Goal: Information Seeking & Learning: Compare options

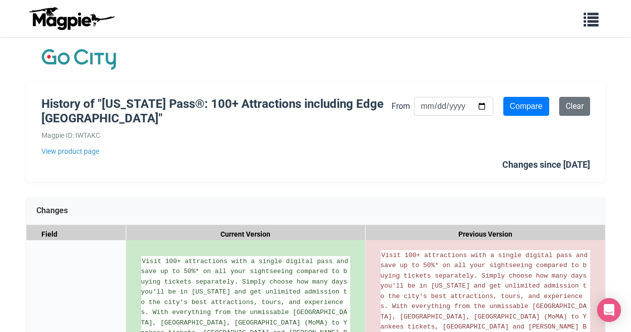
scroll to position [81, 0]
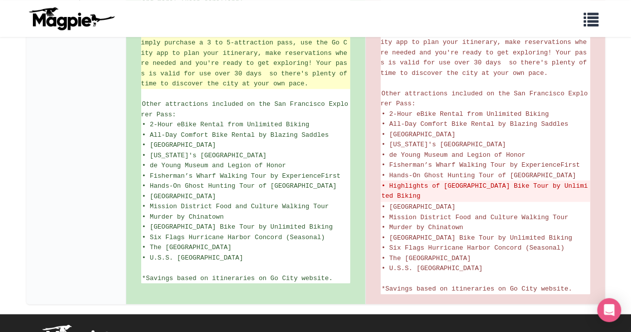
scroll to position [573, 0]
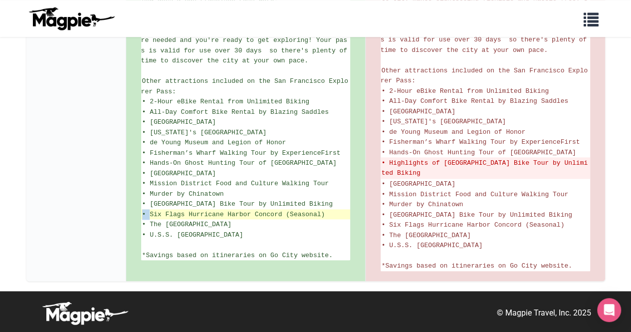
drag, startPoint x: 151, startPoint y: 233, endPoint x: 328, endPoint y: 236, distance: 177.1
click at [328, 220] on li "• Six Flags Hurricane Harbor Concord (Seasonal)" at bounding box center [245, 214] width 209 height 10
click at [155, 218] on span "• Six Flags Hurricane Harbor Concord (Seasonal)" at bounding box center [233, 214] width 183 height 7
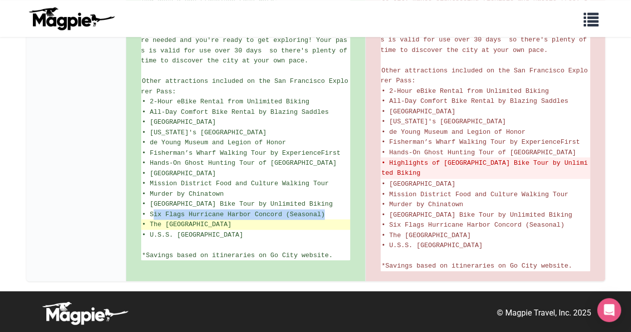
drag, startPoint x: 152, startPoint y: 232, endPoint x: 337, endPoint y: 244, distance: 186.0
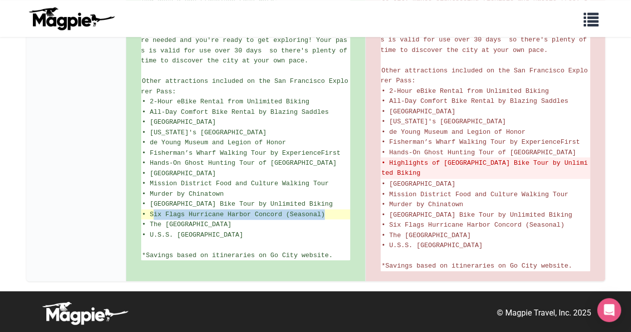
click at [258, 218] on span "• Six Flags Hurricane Harbor Concord (Seasonal)" at bounding box center [233, 214] width 183 height 7
drag, startPoint x: 149, startPoint y: 231, endPoint x: 324, endPoint y: 231, distance: 175.6
click at [324, 218] on span "• Six Flags Hurricane Harbor Concord (Seasonal)" at bounding box center [233, 214] width 183 height 7
copy span "Six Flags Hurricane Harbor Concord (Seasonal)"
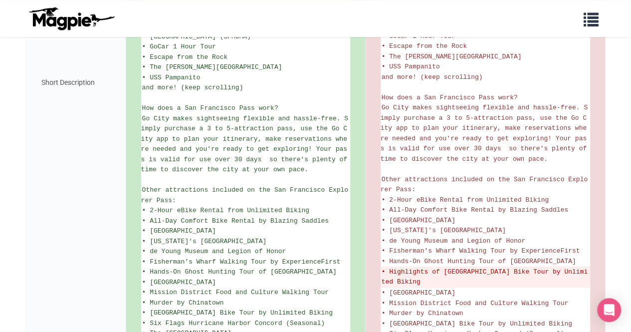
scroll to position [468, 0]
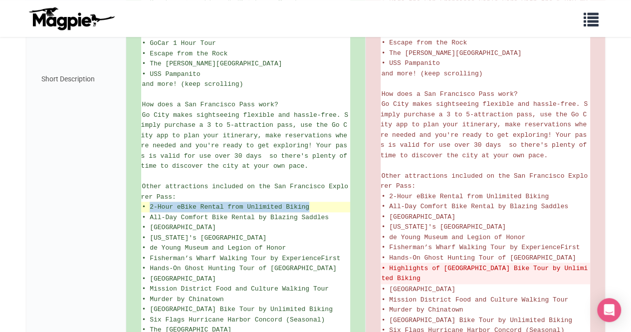
drag, startPoint x: 149, startPoint y: 211, endPoint x: 308, endPoint y: 213, distance: 159.2
click at [308, 211] on span "• 2-Hour eBike Rental from Unlimited Biking" at bounding box center [225, 206] width 167 height 7
copy span "2-Hour eBike Rental from Unlimited Biking"
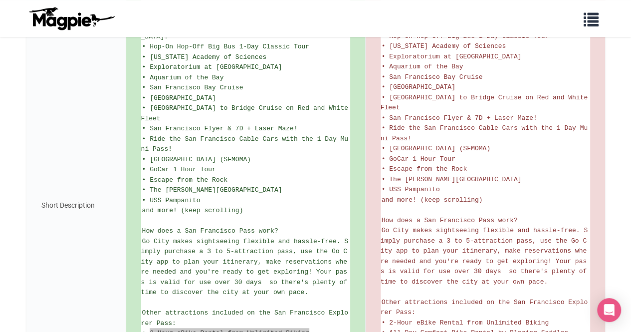
scroll to position [526, 0]
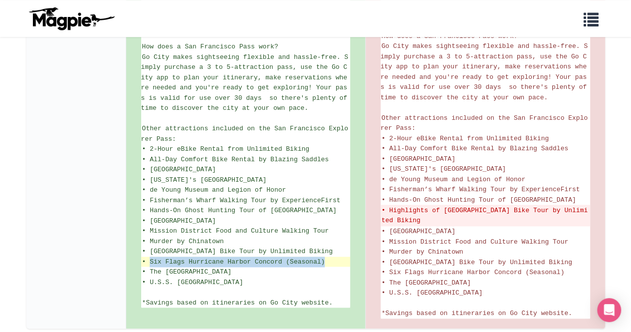
drag, startPoint x: 150, startPoint y: 281, endPoint x: 323, endPoint y: 280, distance: 173.6
click at [323, 265] on span "• Six Flags Hurricane Harbor Concord (Seasonal)" at bounding box center [233, 261] width 183 height 7
copy span "Six Flags Hurricane Harbor Concord (Seasonal)"
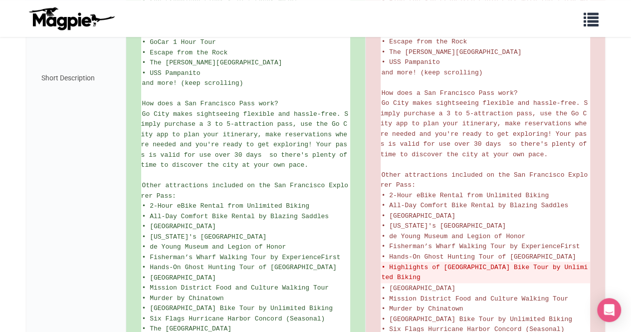
scroll to position [472, 0]
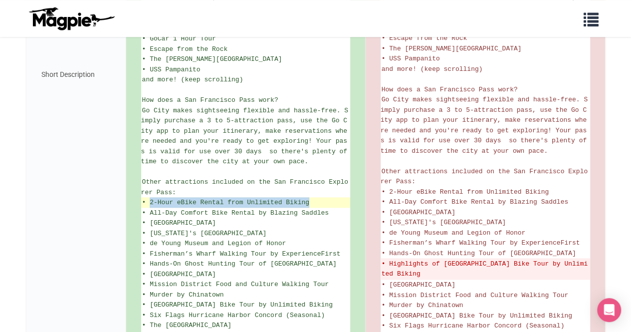
drag, startPoint x: 150, startPoint y: 208, endPoint x: 308, endPoint y: 207, distance: 158.7
click at [308, 206] on span "• 2-Hour eBike Rental from Unlimited Biking" at bounding box center [225, 202] width 167 height 7
copy span "2-Hour eBike Rental from Unlimited Biking"
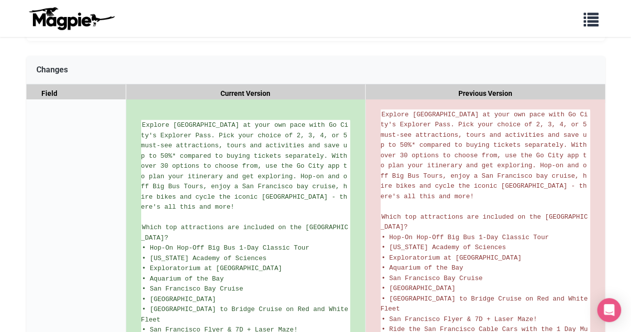
scroll to position [526, 0]
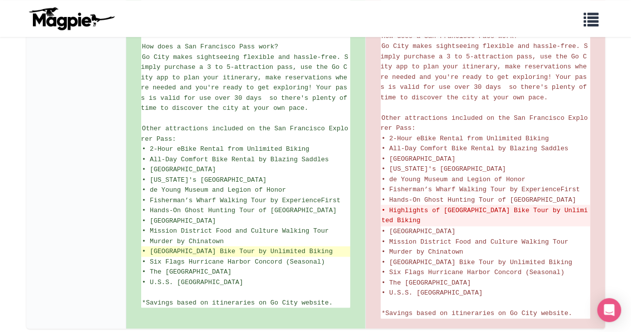
click at [215, 255] on span "• [GEOGRAPHIC_DATA] Bike Tour by Unlimited Biking" at bounding box center [237, 250] width 191 height 7
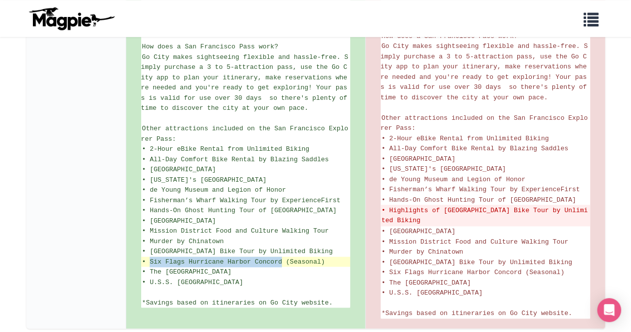
drag, startPoint x: 150, startPoint y: 280, endPoint x: 282, endPoint y: 278, distance: 131.7
click at [282, 265] on span "• Six Flags Hurricane Harbor Concord (Seasonal)" at bounding box center [233, 261] width 183 height 7
copy span "Six Flags Hurricane Harbor [GEOGRAPHIC_DATA]"
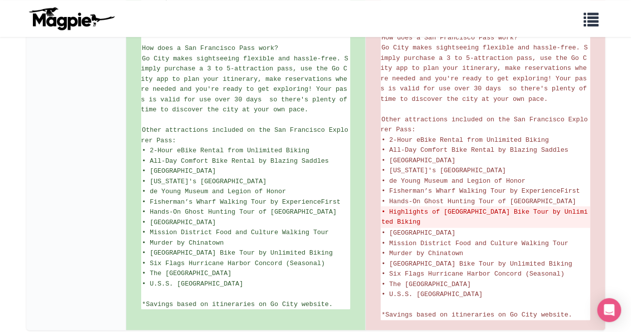
click at [72, 248] on div "Short Description" at bounding box center [76, 23] width 100 height 614
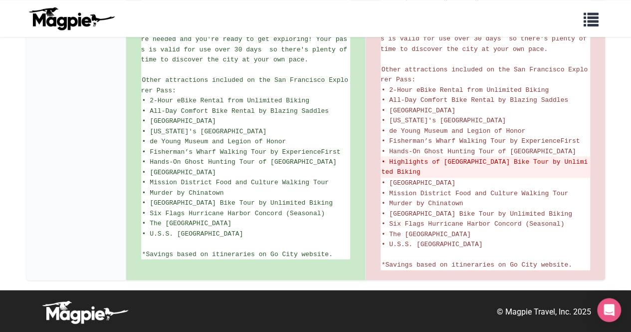
scroll to position [594, 0]
